Goal: Task Accomplishment & Management: Manage account settings

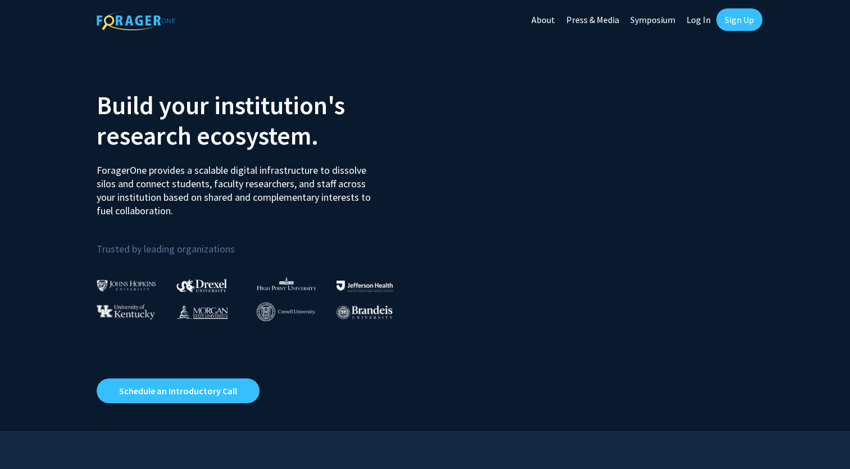
click at [700, 21] on link "Log In" at bounding box center [698, 19] width 35 height 39
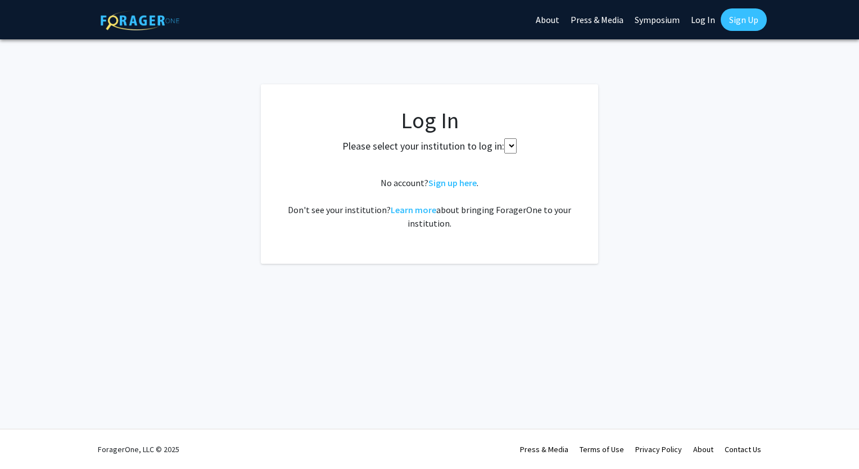
select select
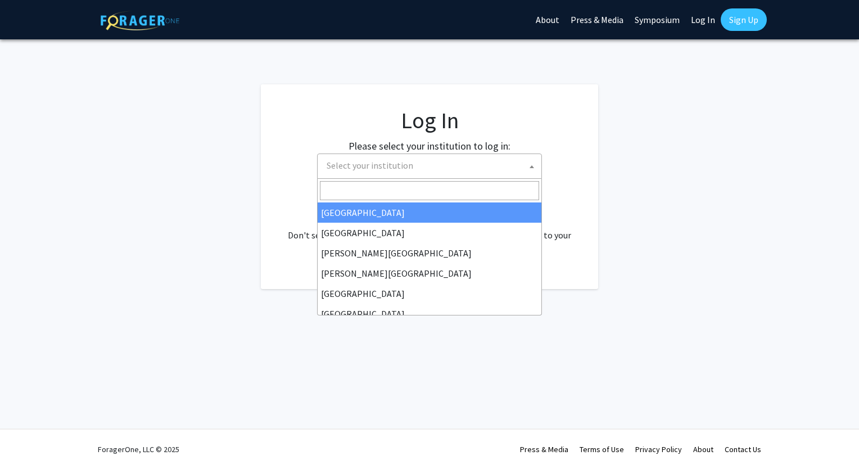
click at [430, 169] on span "Select your institution" at bounding box center [431, 165] width 219 height 23
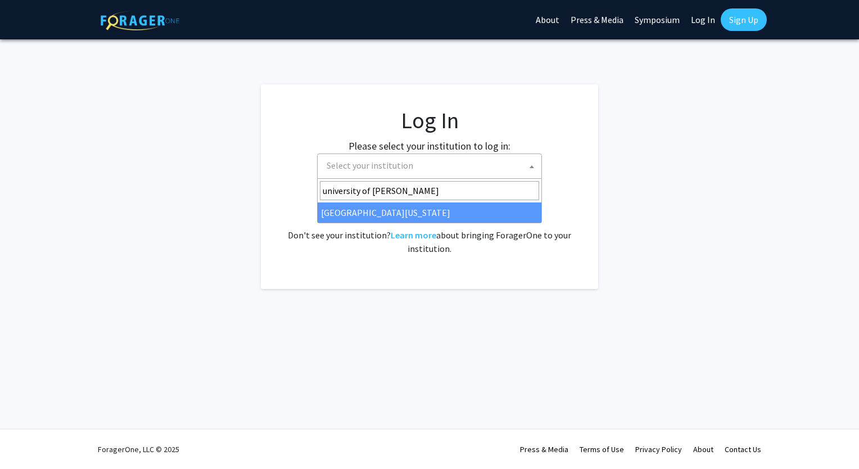
type input "university of ken"
select select "13"
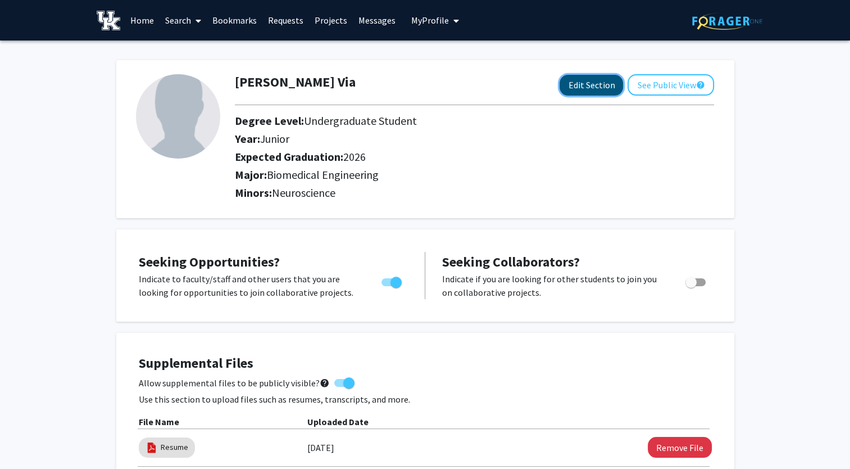
click at [601, 88] on button "Edit Section" at bounding box center [591, 85] width 63 height 21
select select "junior"
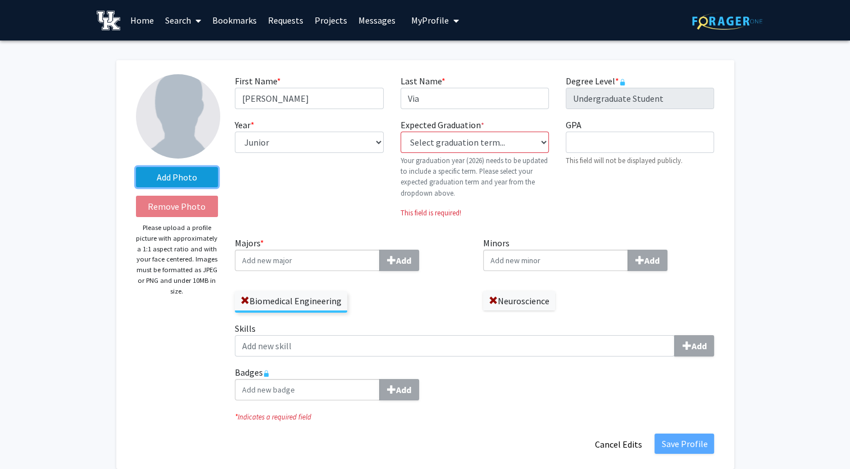
click at [175, 182] on label "Add Photo" at bounding box center [177, 177] width 83 height 20
click at [0, 0] on input "Add Photo" at bounding box center [0, 0] width 0 height 0
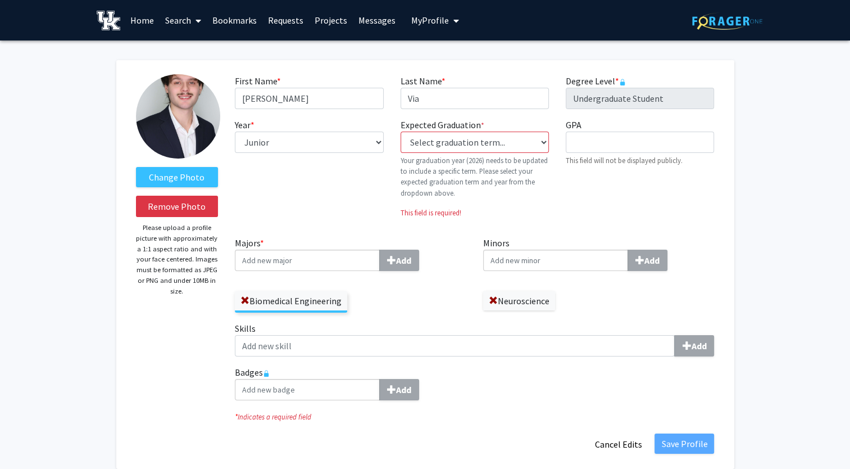
click at [173, 144] on img at bounding box center [178, 116] width 84 height 84
drag, startPoint x: 173, startPoint y: 144, endPoint x: 182, endPoint y: 188, distance: 45.3
click at [182, 188] on div "Change Photo Remove Photo Please upload a profile picture with approximately a …" at bounding box center [177, 264] width 99 height 380
click at [199, 174] on label "Change Photo" at bounding box center [177, 177] width 83 height 20
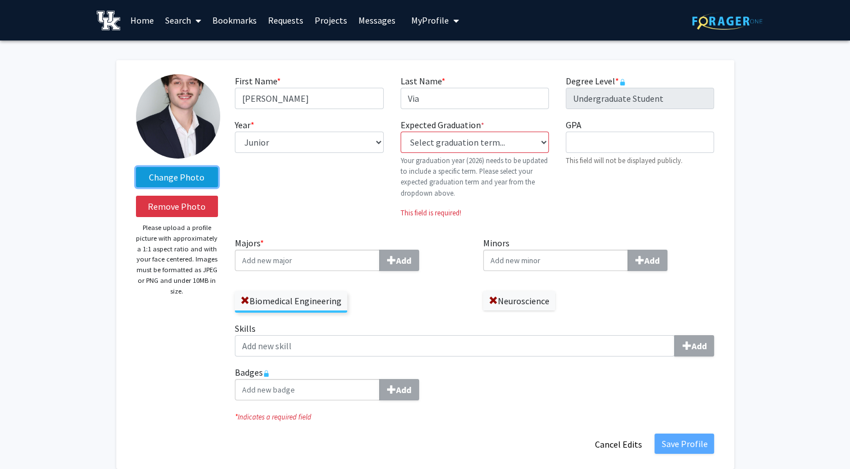
click at [0, 0] on input "Change Photo" at bounding box center [0, 0] width 0 height 0
click at [186, 170] on label "Change Photo" at bounding box center [177, 177] width 83 height 20
click at [0, 0] on input "Change Photo" at bounding box center [0, 0] width 0 height 0
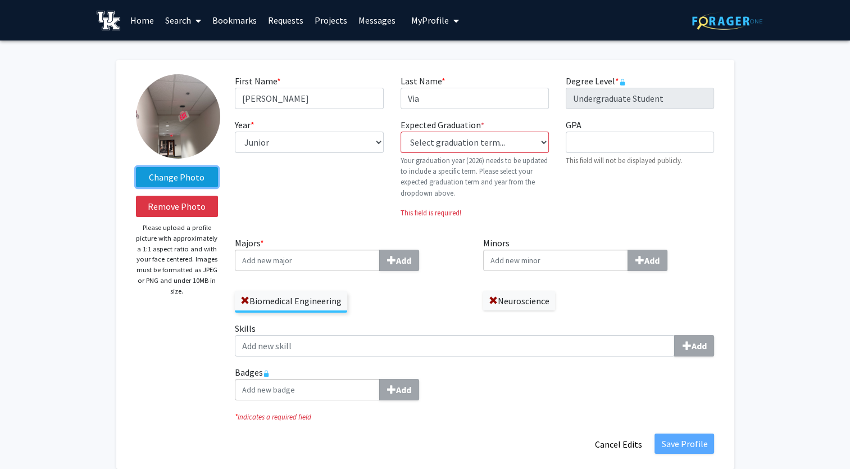
click at [175, 180] on label "Change Photo" at bounding box center [177, 177] width 83 height 20
click at [0, 0] on input "Change Photo" at bounding box center [0, 0] width 0 height 0
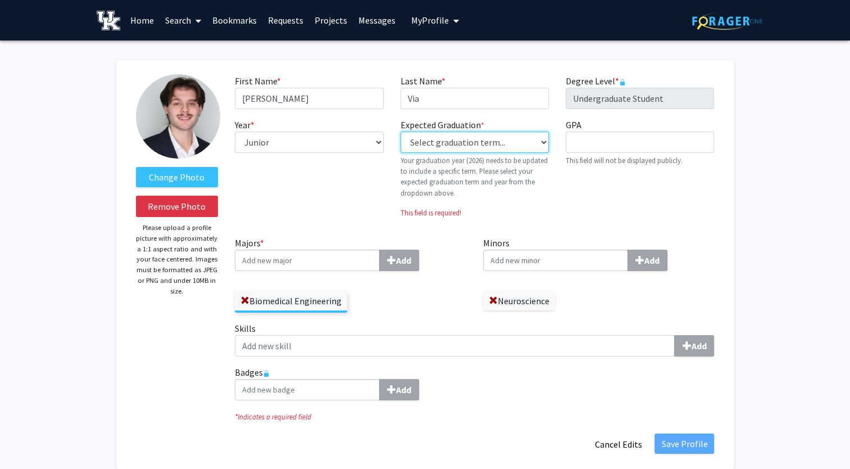
click at [539, 147] on select "Select graduation term... Previous: 2026 (Please select a specific term) Spring…" at bounding box center [475, 141] width 148 height 21
select select "34: spring_2026"
click at [401, 131] on select "Select graduation term... Previous: 2026 (Please select a specific term) Spring…" at bounding box center [475, 141] width 148 height 21
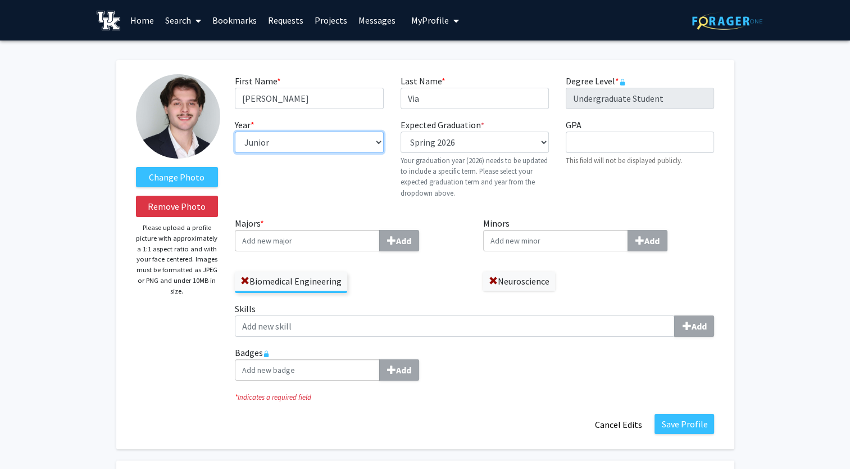
click at [364, 134] on select "--- First-year Sophomore Junior Senior Postbaccalaureate Certificate" at bounding box center [309, 141] width 148 height 21
select select "senior"
click at [235, 131] on select "--- First-year Sophomore Junior Senior Postbaccalaureate Certificate" at bounding box center [309, 141] width 148 height 21
click at [686, 424] on button "Save Profile" at bounding box center [685, 424] width 60 height 20
